Goal: Find contact information: Find contact information

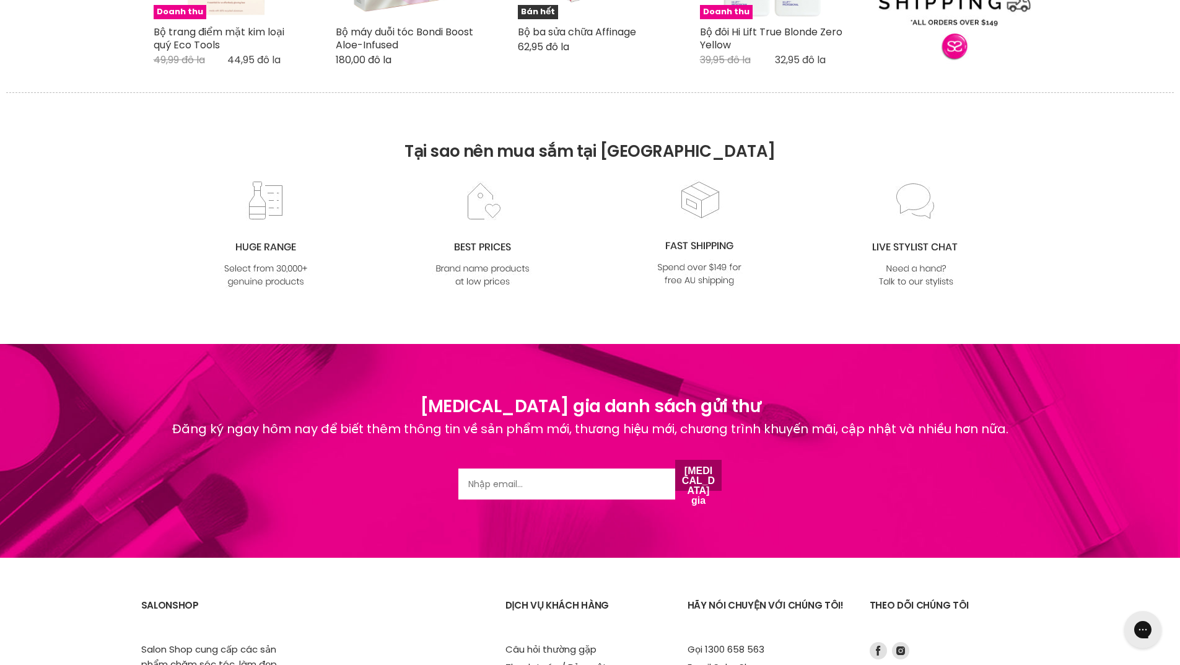
scroll to position [1487, 0]
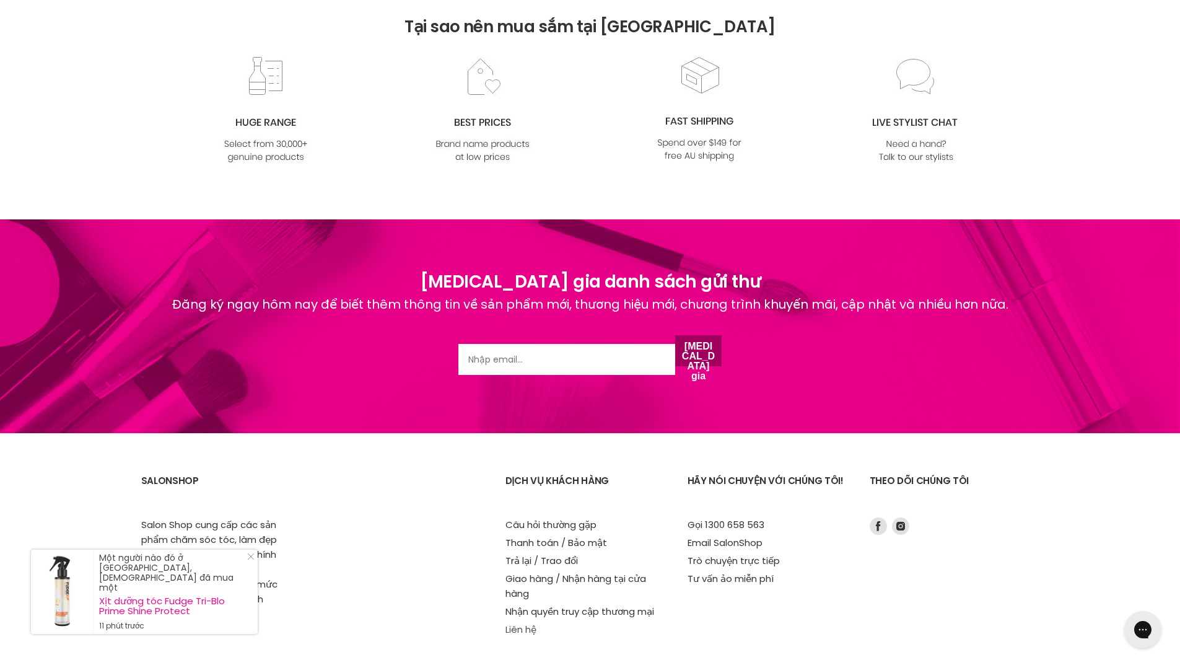
click at [514, 623] on font "Liên hệ" at bounding box center [520, 629] width 31 height 13
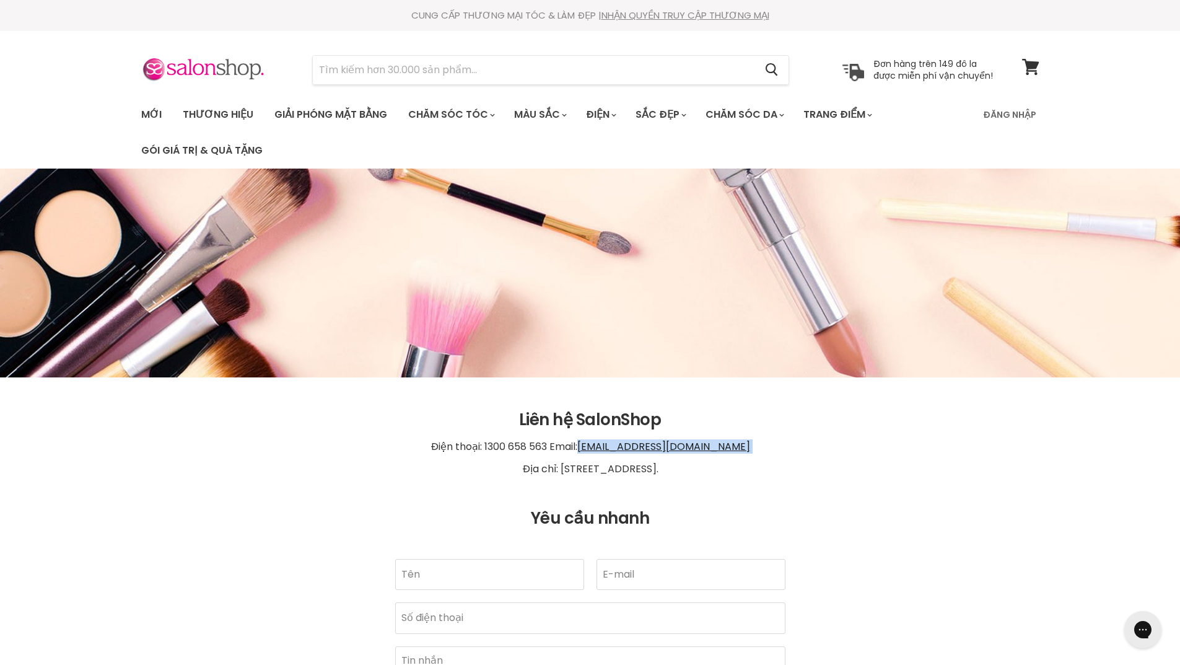
drag, startPoint x: 753, startPoint y: 452, endPoint x: 590, endPoint y: 442, distance: 163.2
click at [590, 442] on p "Điện thoại: 1300 658 563 Email: info@salonshoponline.com.au Địa chỉ: 1/21 Trind…" at bounding box center [590, 457] width 898 height 57
click at [753, 452] on p "Điện thoại: 1300 658 563 Email: info@salonshoponline.com.au Địa chỉ: 1/21 Trind…" at bounding box center [590, 457] width 898 height 57
drag, startPoint x: 742, startPoint y: 450, endPoint x: 591, endPoint y: 450, distance: 150.5
click at [591, 450] on p "Điện thoại: 1300 658 563 Email: info@salonshoponline.com.au Địa chỉ: 1/21 Trind…" at bounding box center [590, 457] width 898 height 57
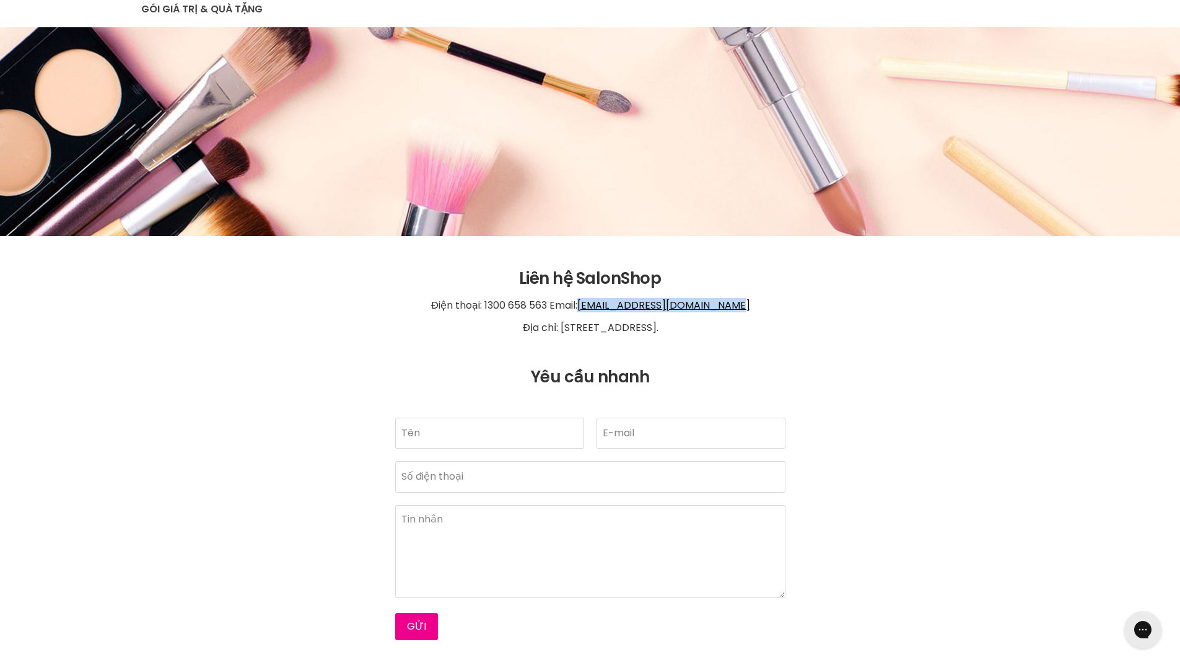
scroll to position [124, 0]
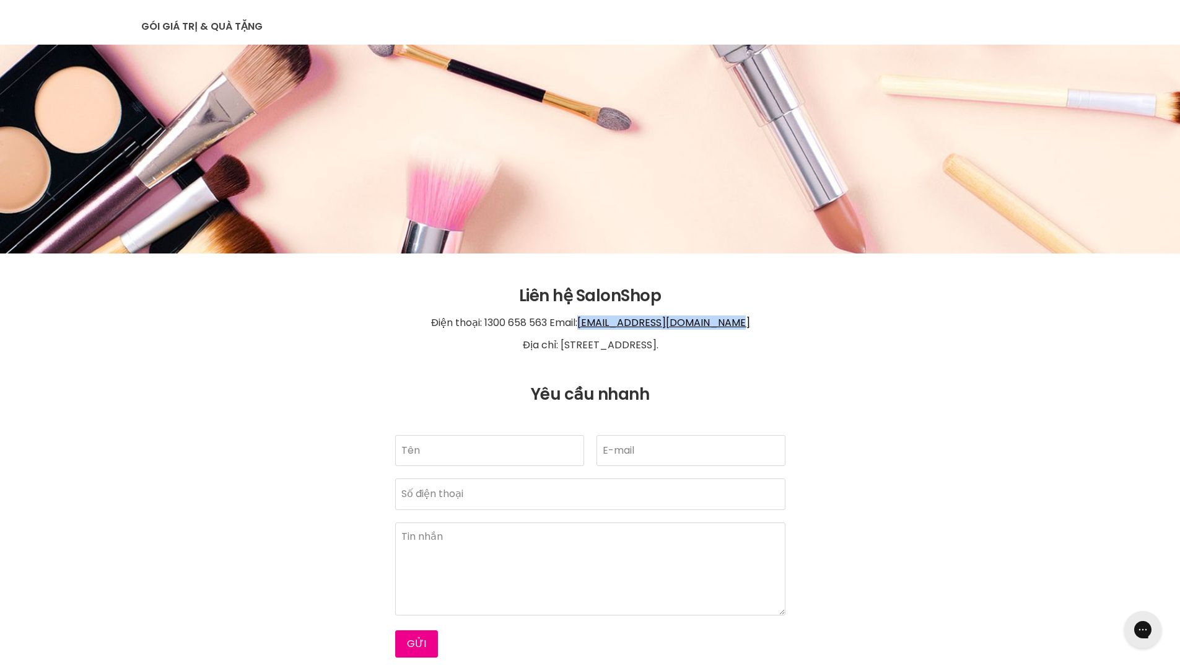
copy font "info@salonshoponline.com.au"
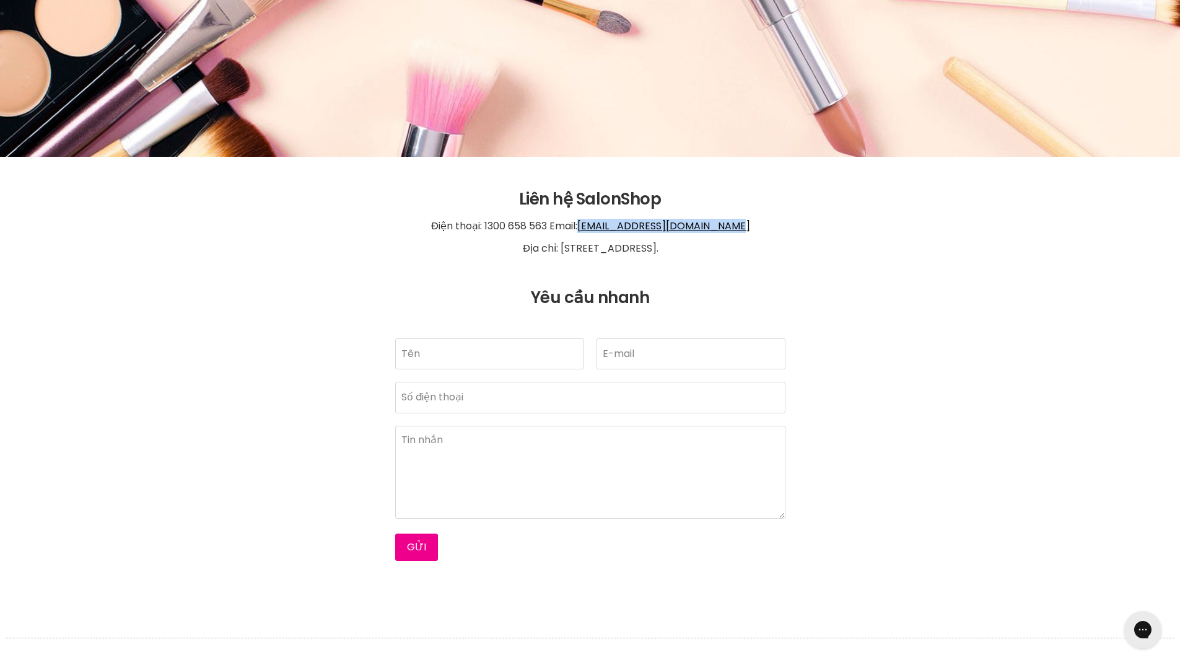
scroll to position [62, 0]
